Goal: Transaction & Acquisition: Purchase product/service

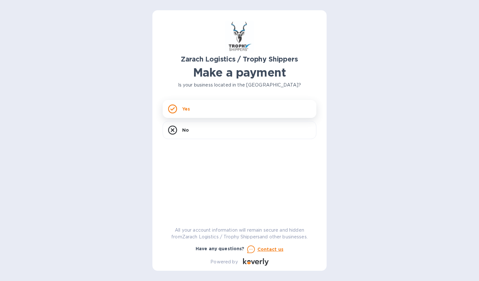
click at [188, 112] on div "Yes" at bounding box center [240, 109] width 154 height 18
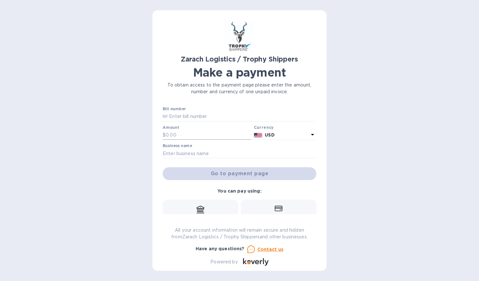
click at [177, 135] on input "text" at bounding box center [209, 135] width 86 height 10
type input "29,880"
click at [173, 156] on input "text" at bounding box center [240, 154] width 154 height 10
type input "Unicity Chemical"
click at [176, 116] on input "text" at bounding box center [242, 117] width 149 height 10
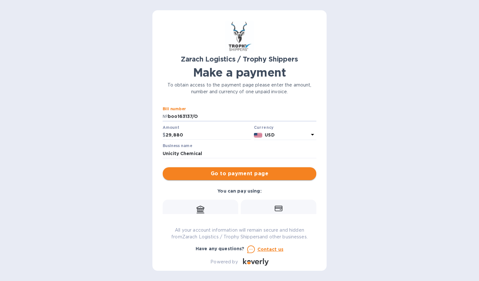
type input "boo163137/O"
click at [248, 173] on span "Go to payment page" at bounding box center [239, 174] width 143 height 8
